Goal: Navigation & Orientation: Find specific page/section

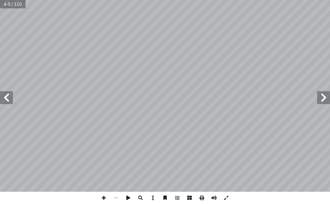
click at [5, 100] on span at bounding box center [6, 97] width 13 height 13
click at [6, 96] on span at bounding box center [6, 97] width 13 height 13
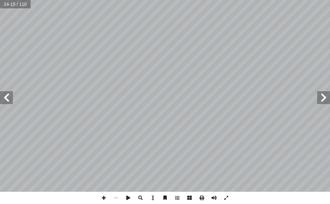
click at [6, 96] on span at bounding box center [6, 97] width 13 height 13
click at [8, 100] on span at bounding box center [6, 97] width 13 height 13
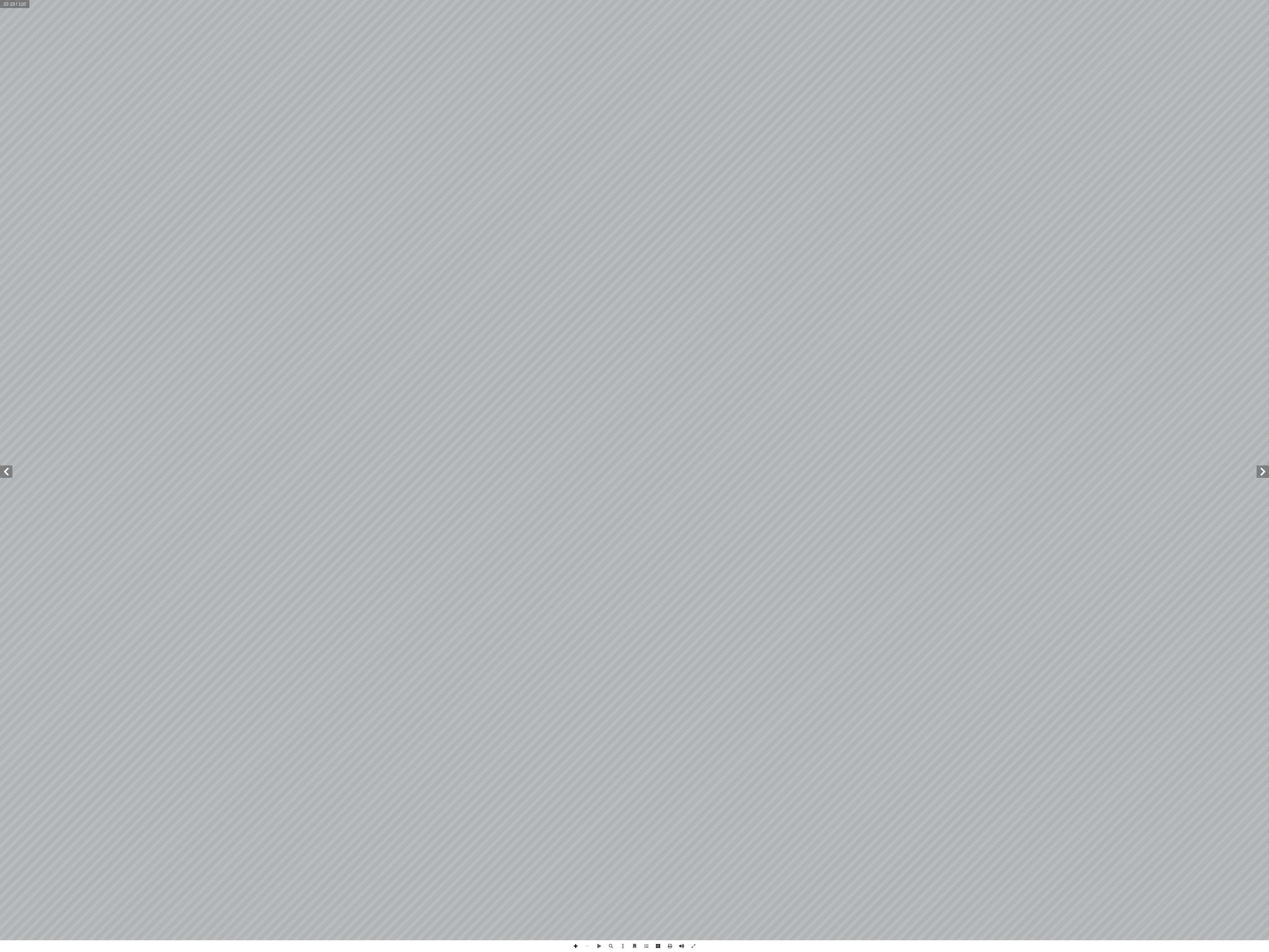
click at [317, 196] on span at bounding box center [575, 945] width 12 height 12
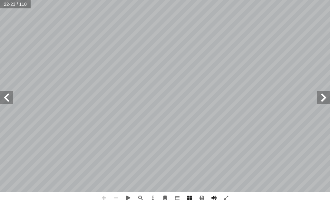
click at [106, 199] on span at bounding box center [104, 198] width 12 height 12
click at [5, 97] on span at bounding box center [6, 97] width 13 height 13
click at [318, 93] on span at bounding box center [323, 97] width 13 height 13
click at [8, 102] on span at bounding box center [6, 97] width 13 height 13
